Goal: Find specific page/section: Find specific page/section

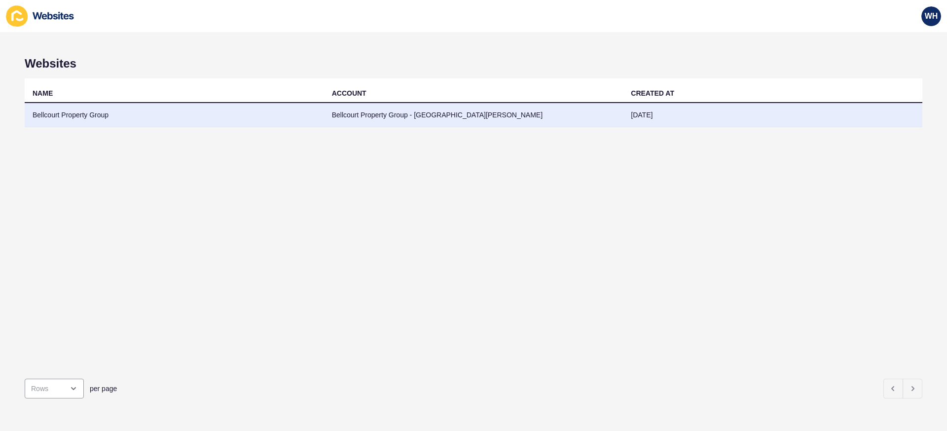
click at [366, 112] on td "Bellcourt Property Group - [GEOGRAPHIC_DATA][PERSON_NAME]" at bounding box center [473, 115] width 299 height 24
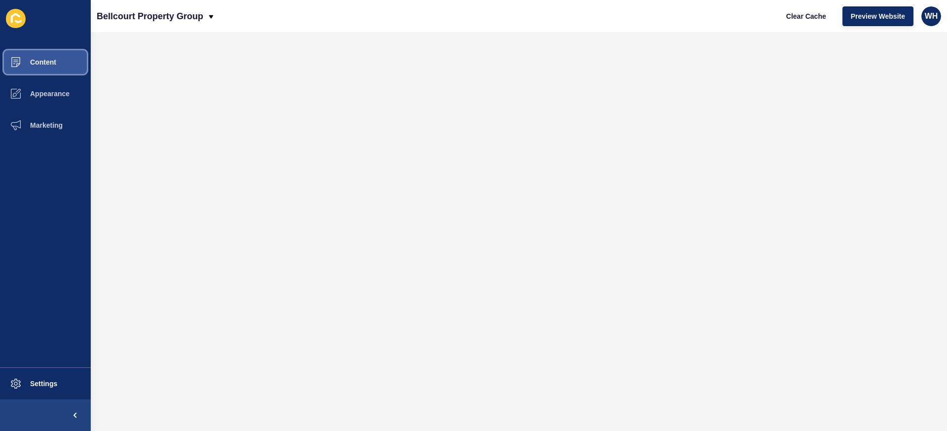
click at [46, 74] on button "Content" at bounding box center [45, 62] width 91 height 32
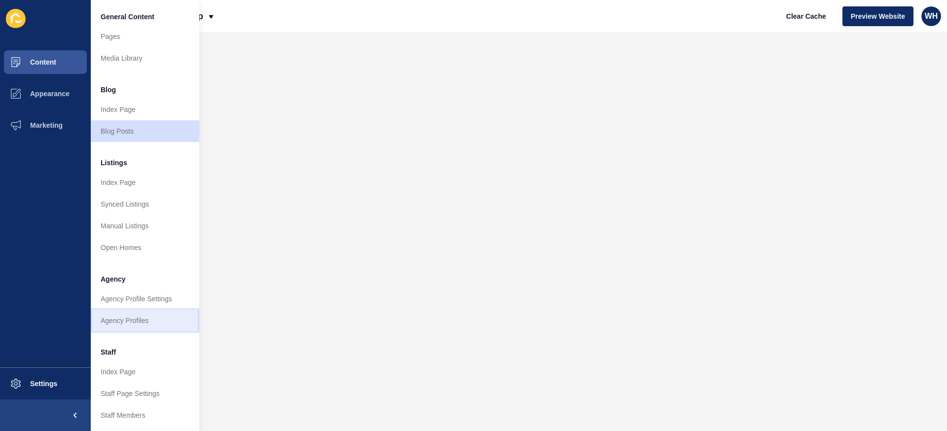
click at [155, 315] on link "Agency Profiles" at bounding box center [145, 321] width 108 height 22
